Goal: Transaction & Acquisition: Subscribe to service/newsletter

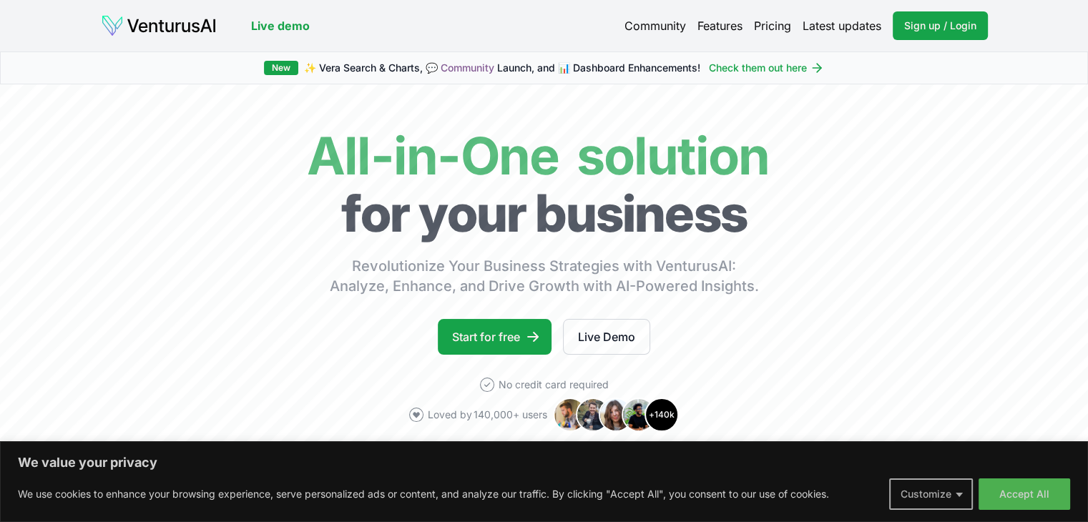
click at [928, 494] on button "Customize" at bounding box center [931, 494] width 84 height 31
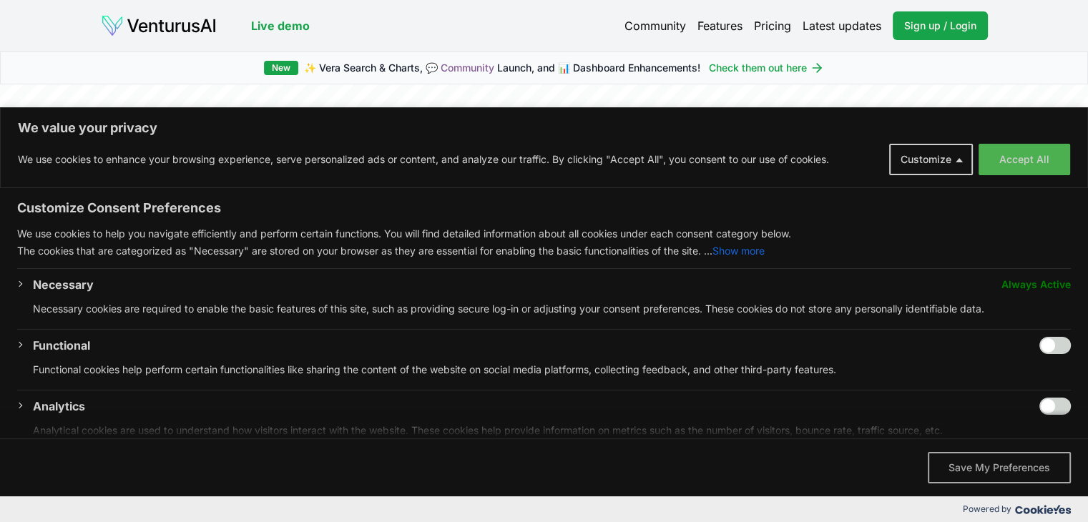
click at [964, 469] on button "Save My Preferences" at bounding box center [999, 467] width 143 height 31
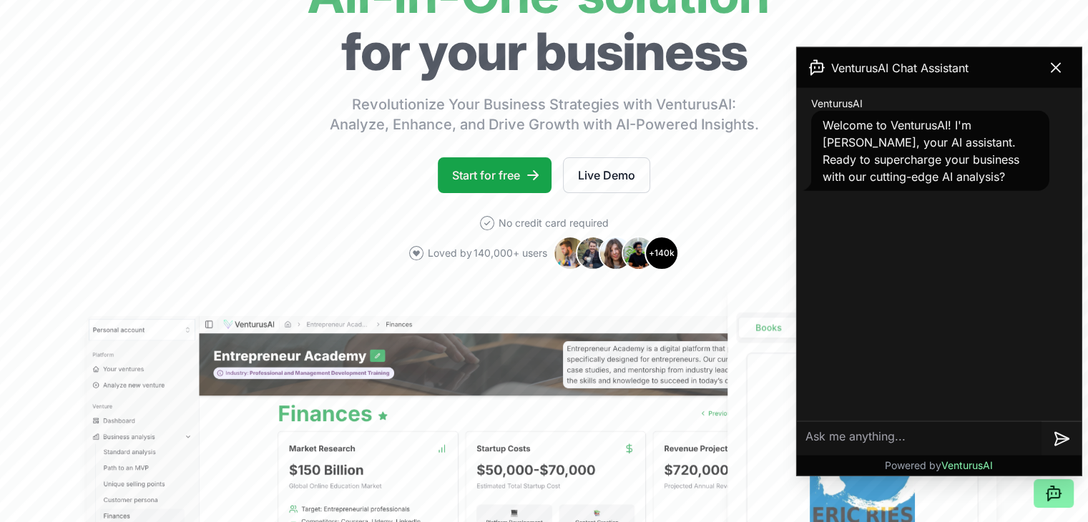
scroll to position [190, 0]
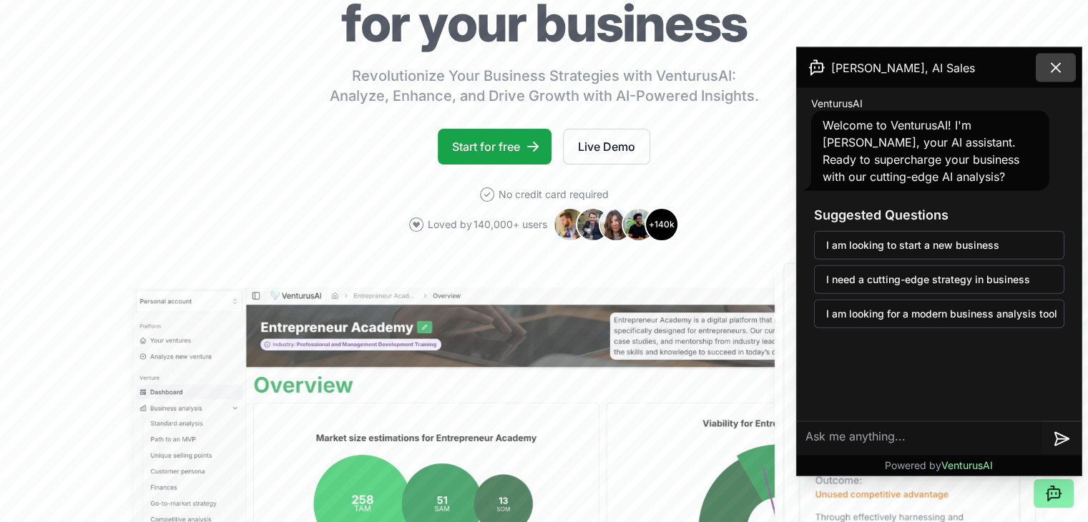
click at [1059, 68] on icon at bounding box center [1055, 67] width 17 height 17
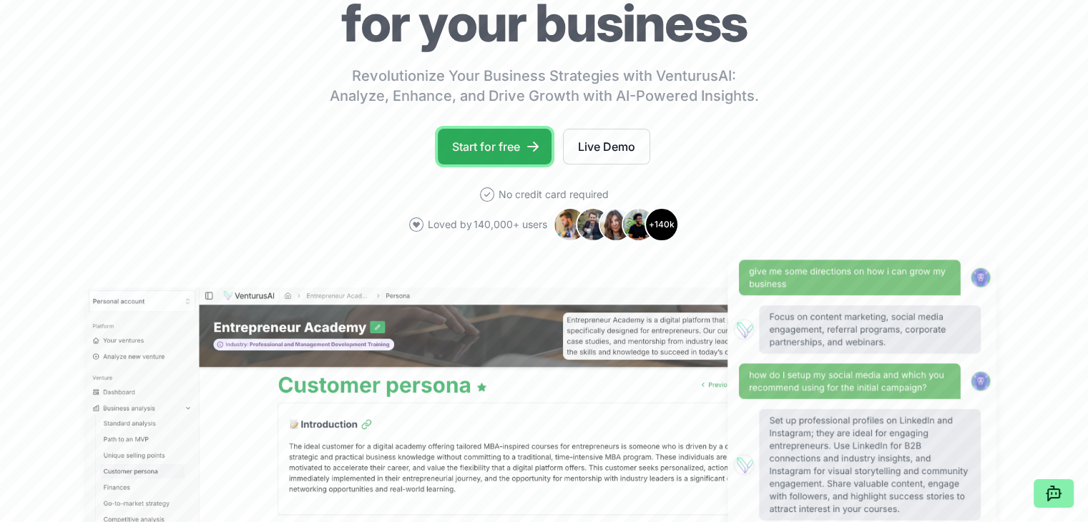
click at [487, 144] on link "Start for free" at bounding box center [495, 147] width 114 height 36
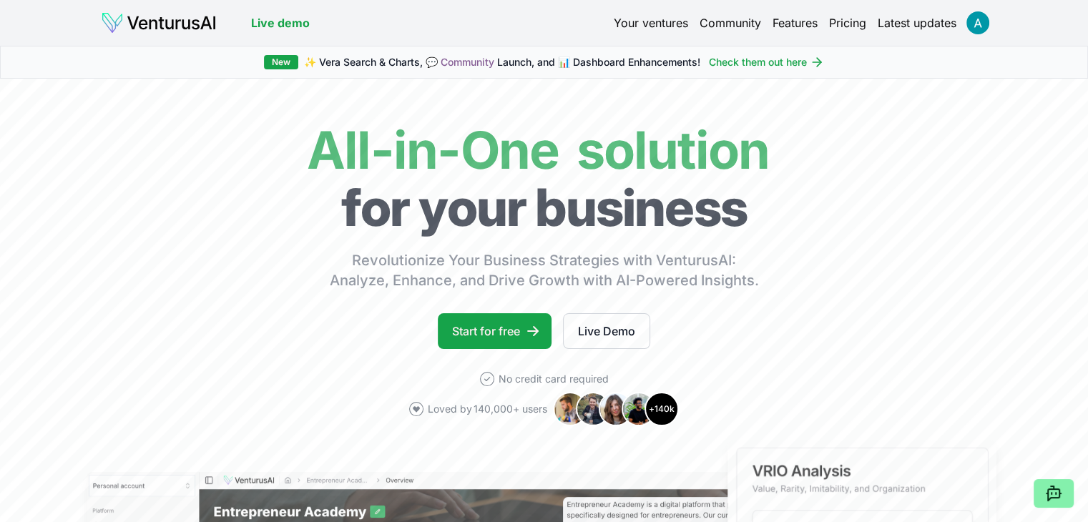
click at [837, 26] on link "Pricing" at bounding box center [847, 22] width 37 height 17
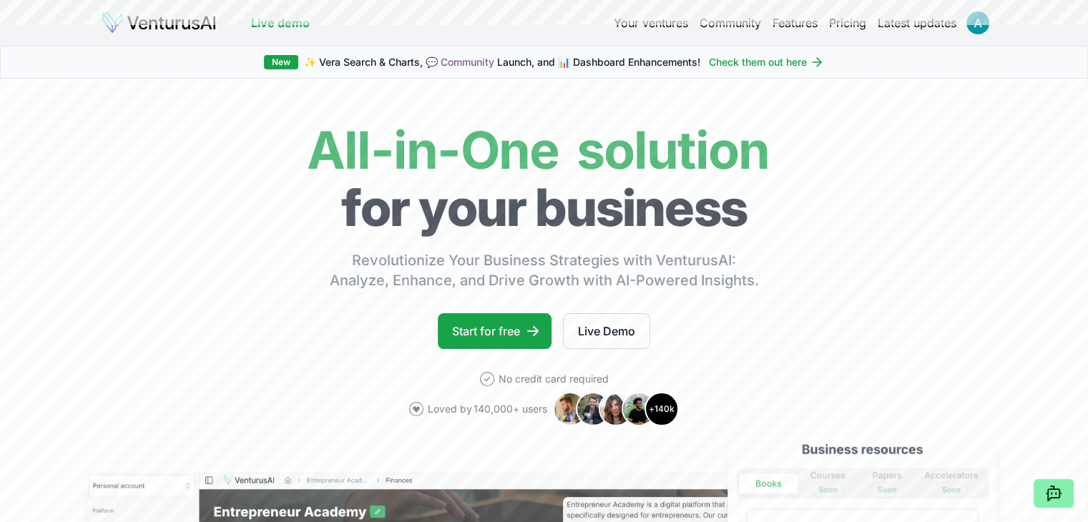
scroll to position [456, 0]
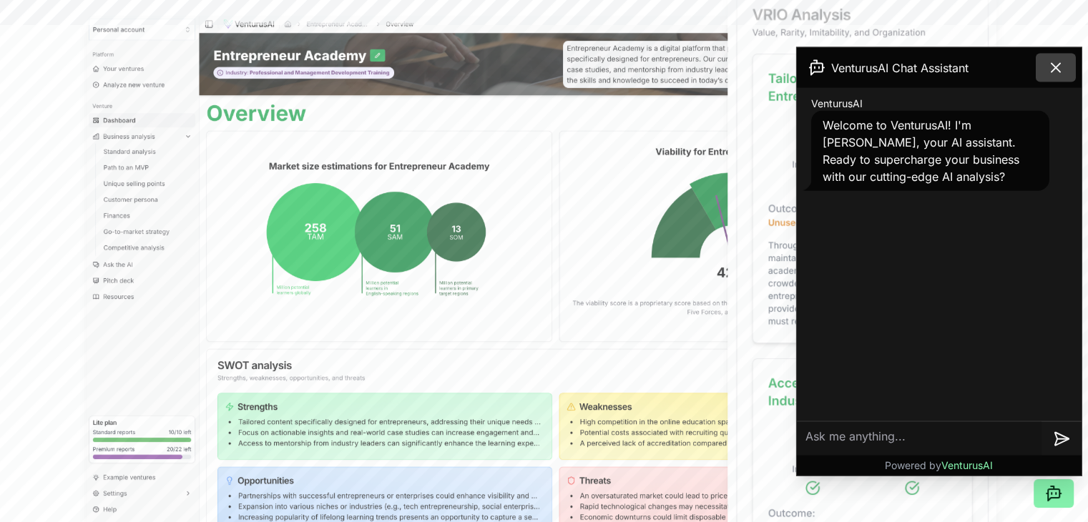
click at [1057, 70] on icon at bounding box center [1055, 67] width 17 height 17
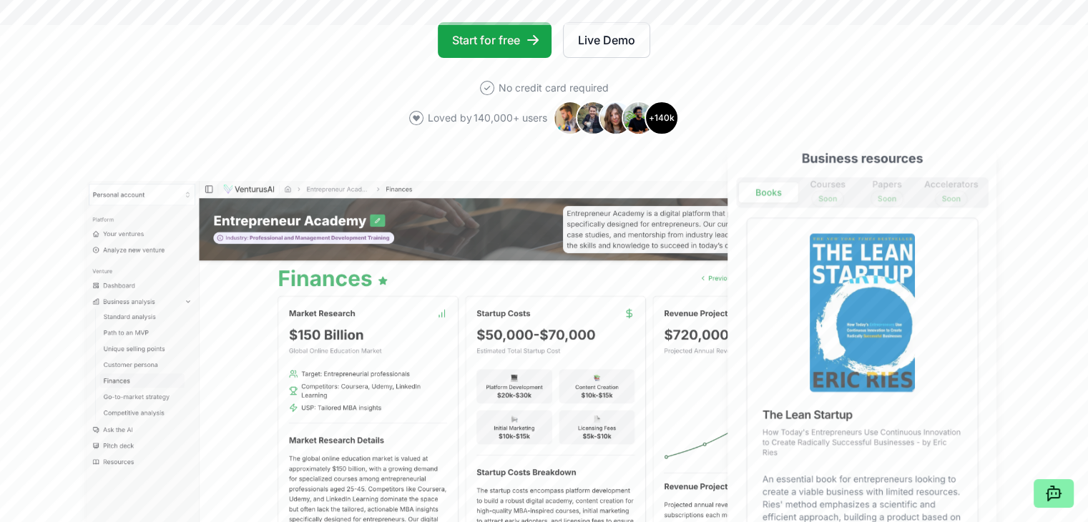
scroll to position [305, 0]
